Goal: Find specific page/section: Find specific page/section

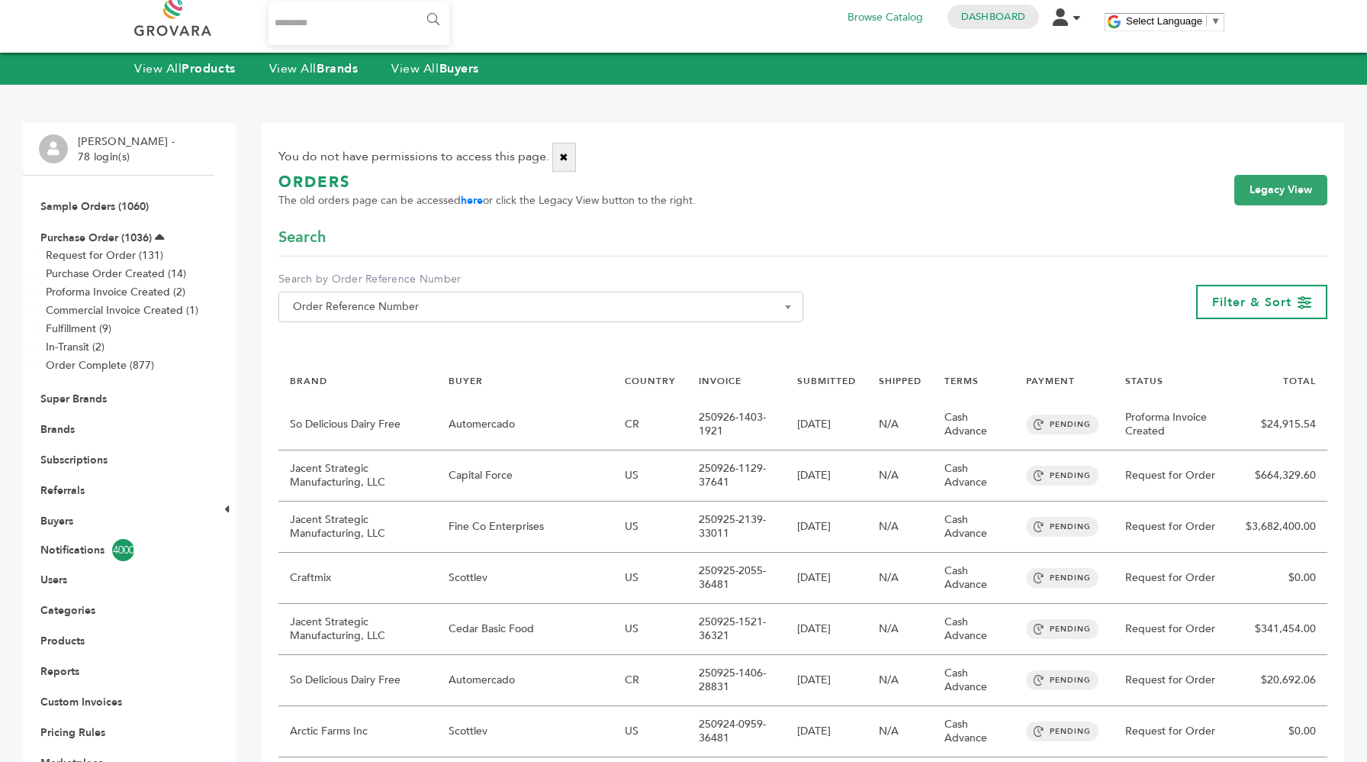
scroll to position [8, 0]
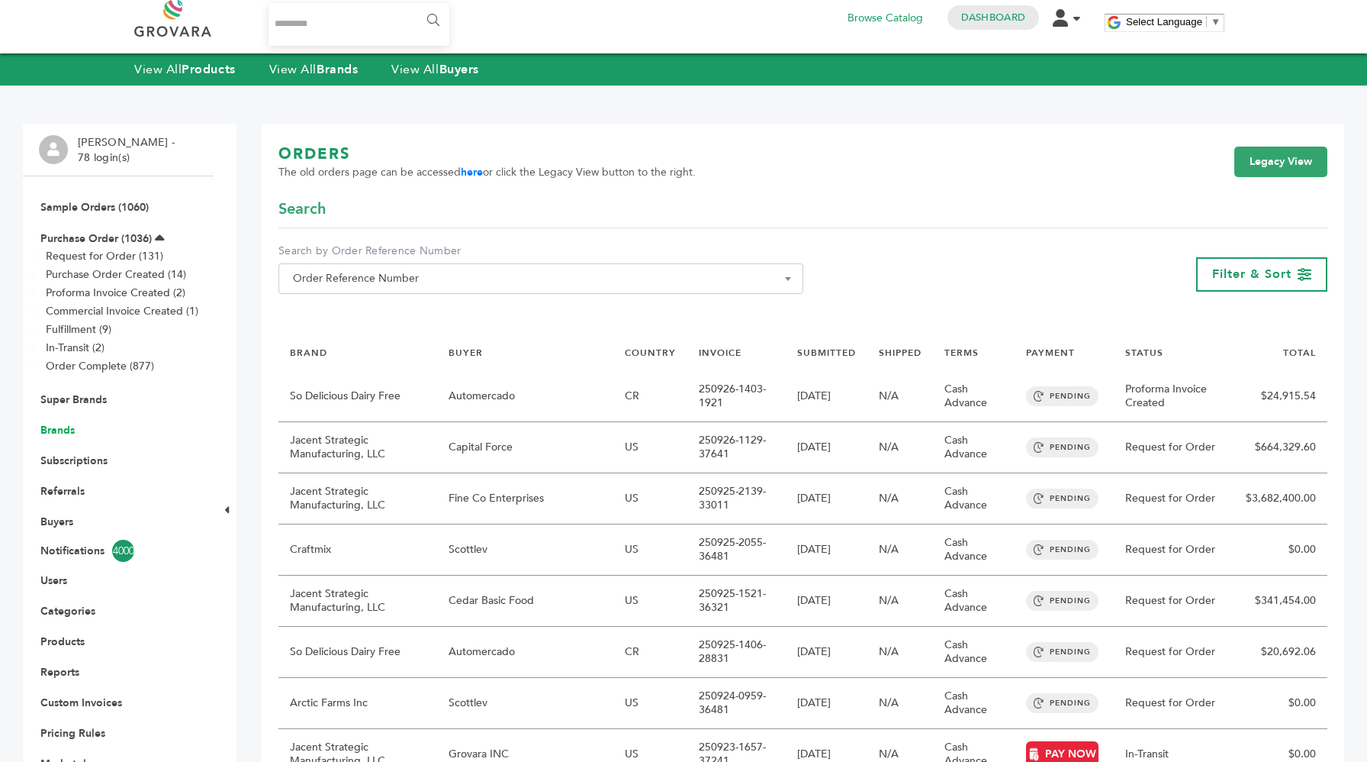
click at [57, 430] on link "Brands" at bounding box center [57, 430] width 34 height 14
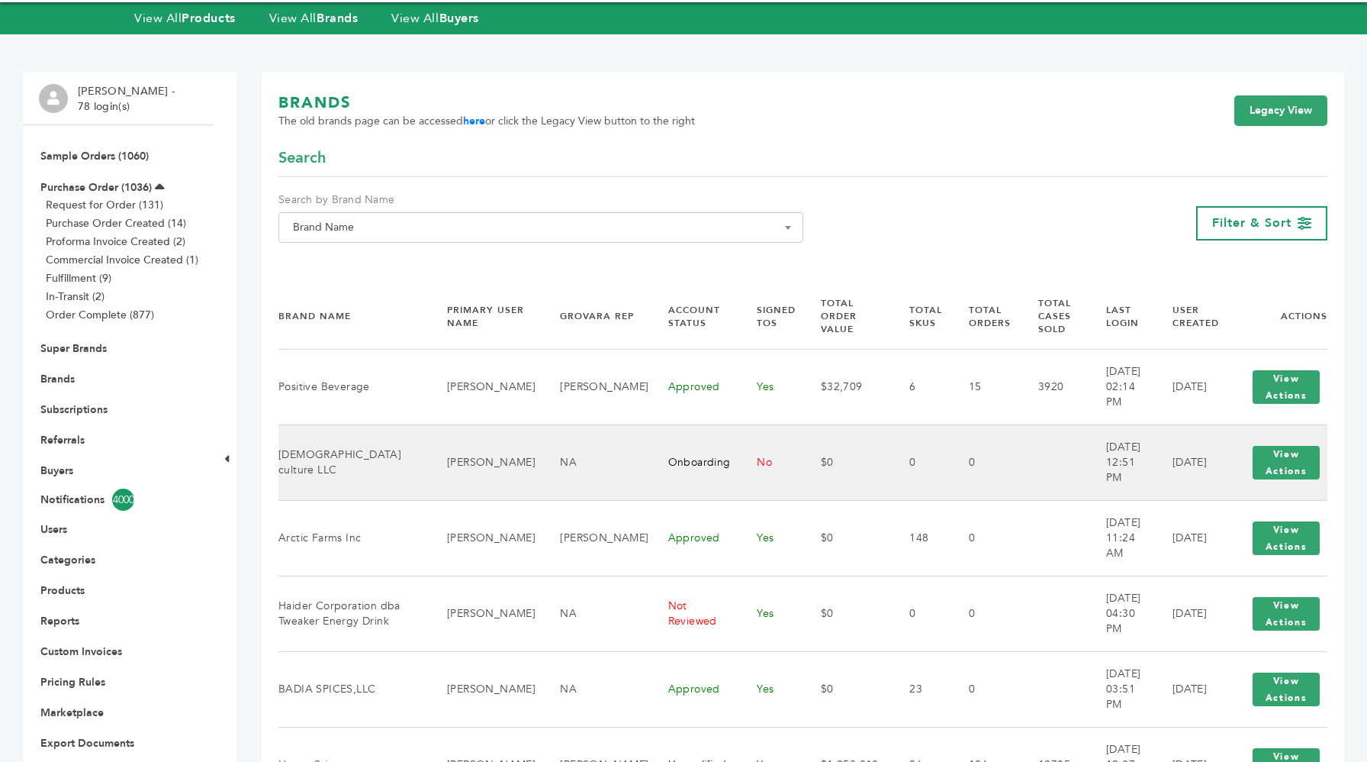
scroll to position [61, 0]
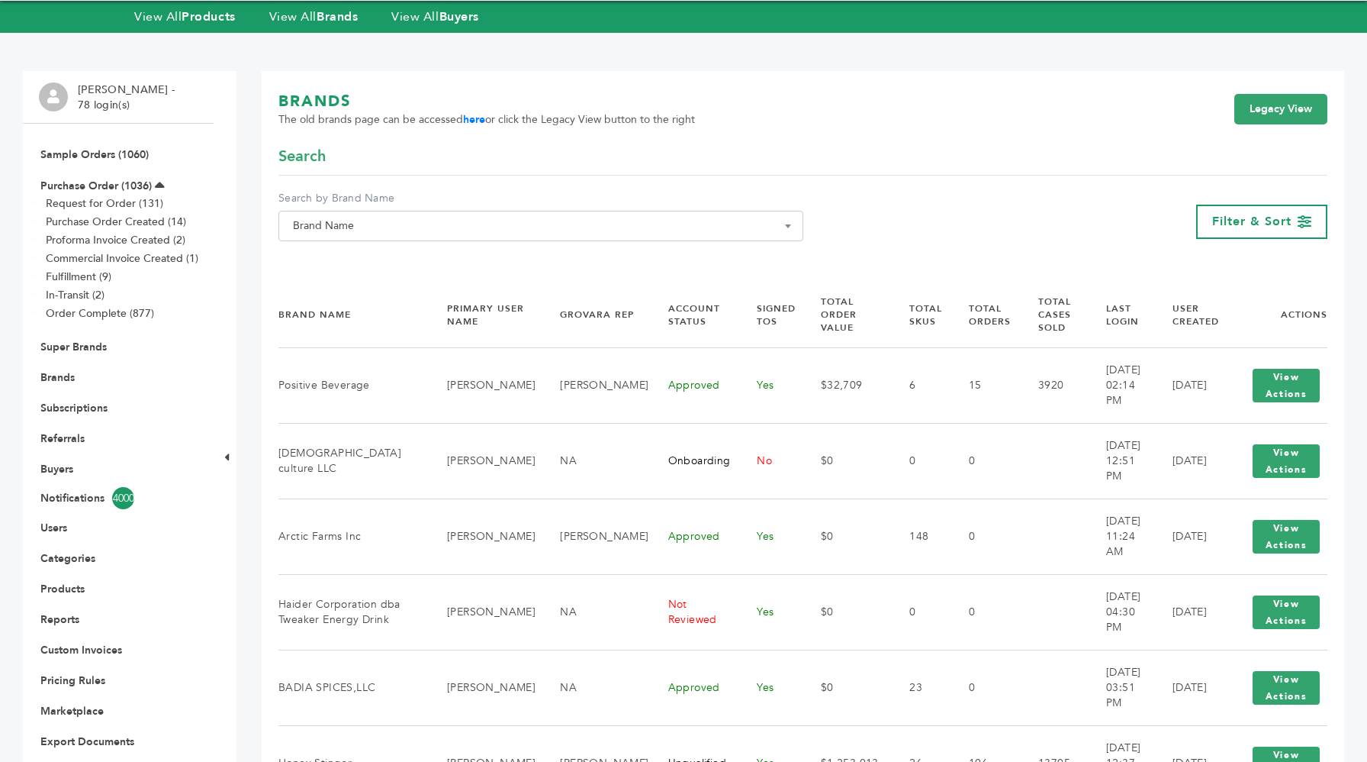
click at [108, 378] on li "Brands" at bounding box center [118, 377] width 159 height 31
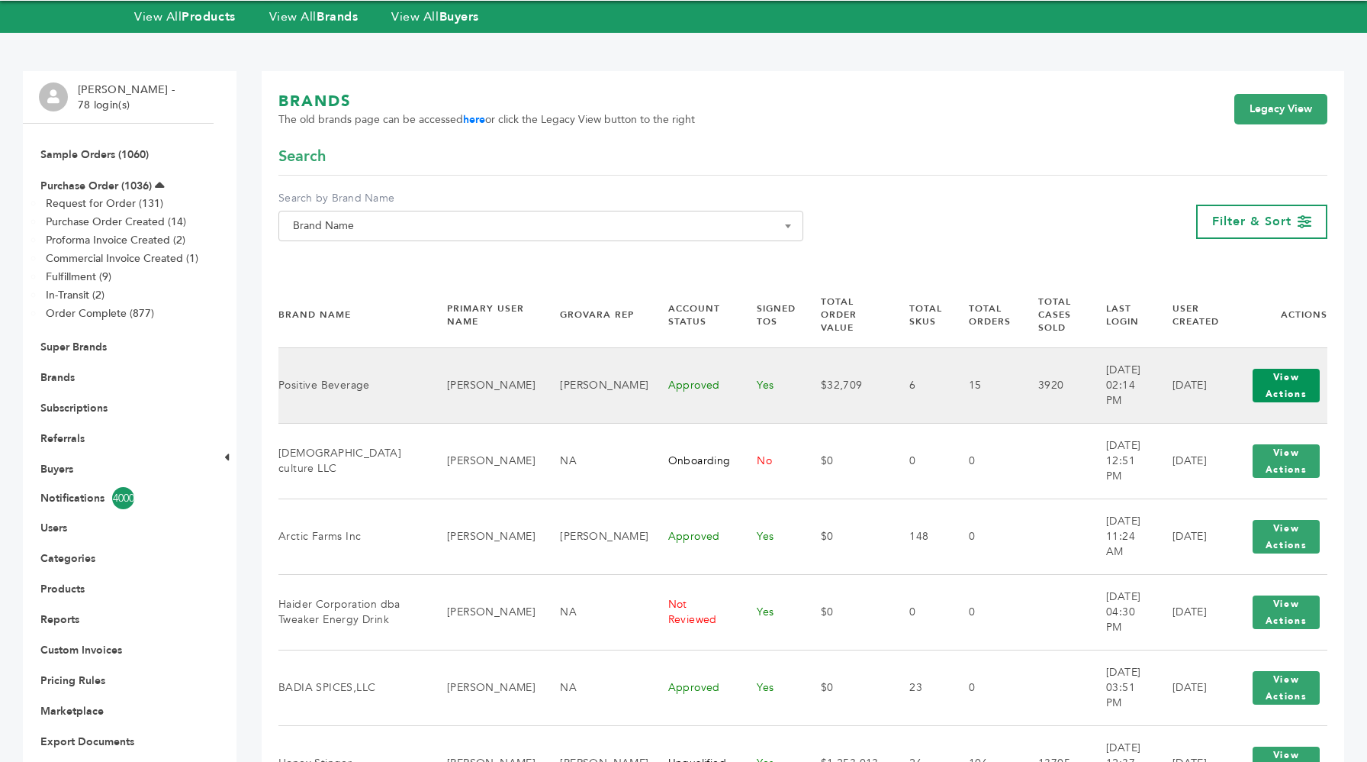
click at [1290, 390] on button "View Actions" at bounding box center [1286, 386] width 67 height 34
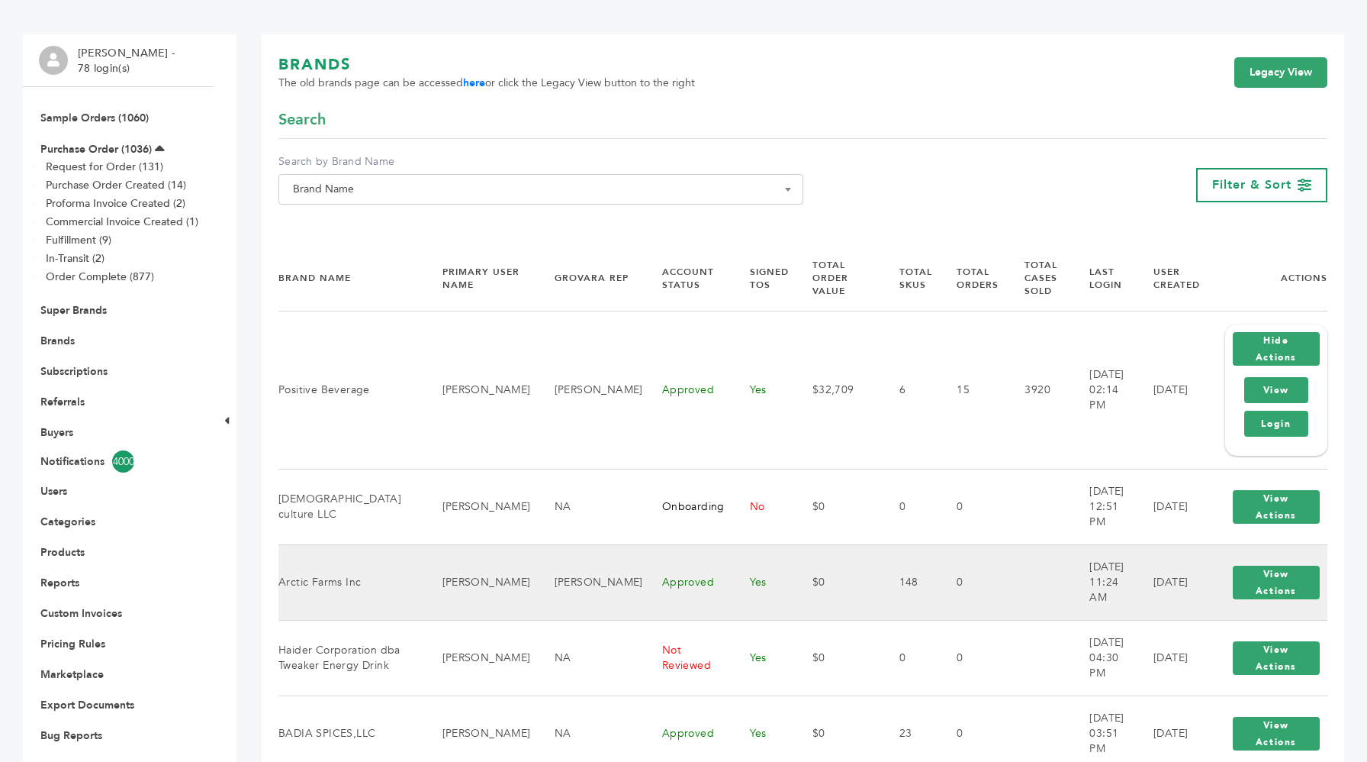
scroll to position [106, 0]
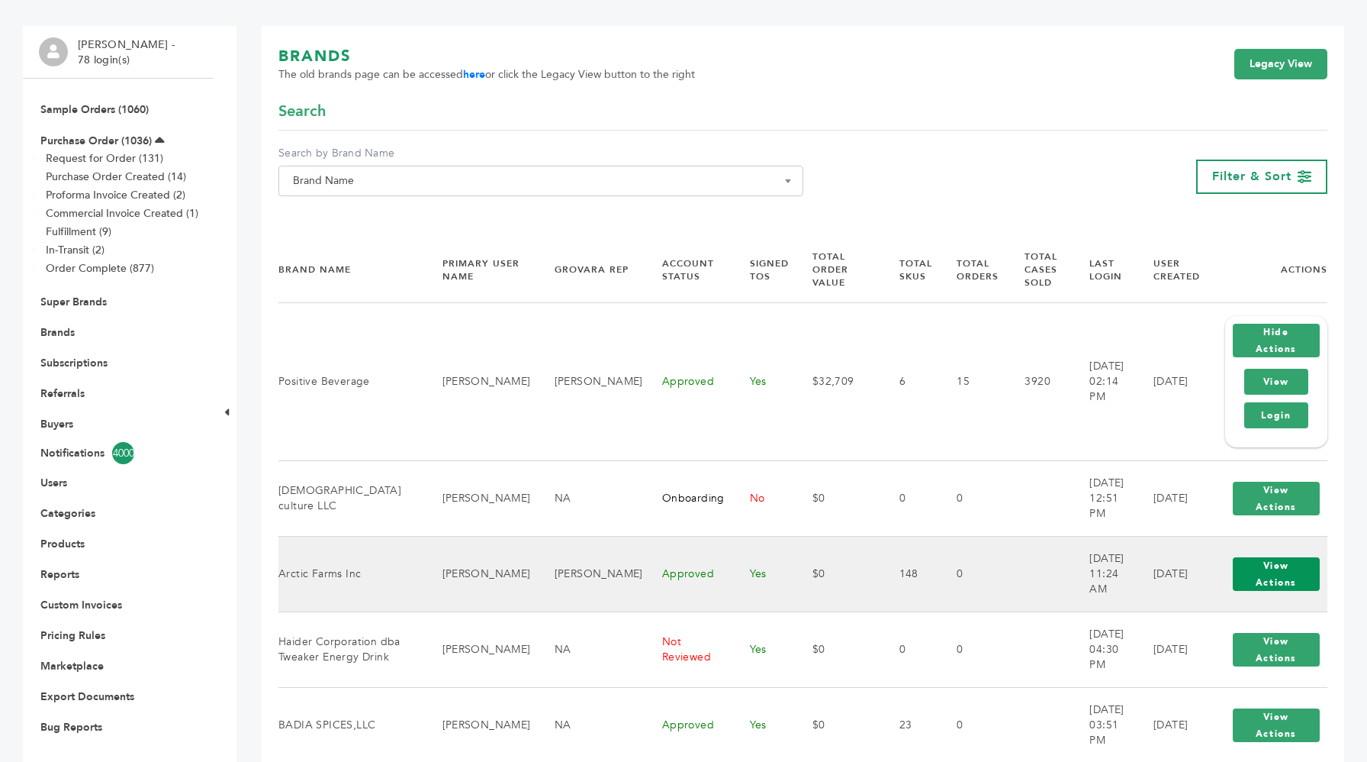
click at [1263, 584] on button "View Actions" at bounding box center [1276, 574] width 87 height 34
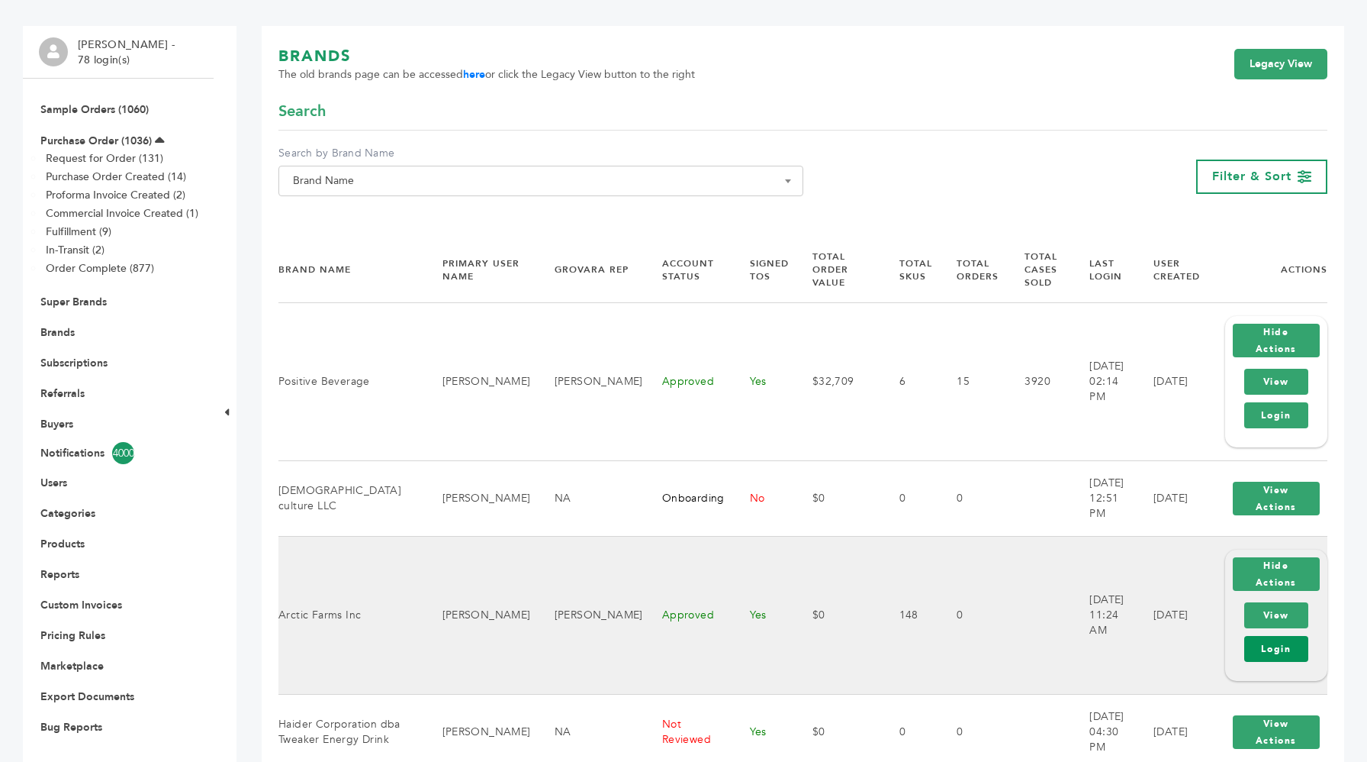
click at [1262, 649] on link "Login" at bounding box center [1277, 649] width 64 height 26
